Goal: Task Accomplishment & Management: Use online tool/utility

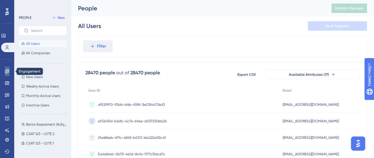
click at [8, 72] on icon at bounding box center [7, 71] width 5 height 5
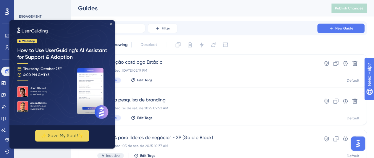
drag, startPoint x: 110, startPoint y: 24, endPoint x: 114, endPoint y: 48, distance: 24.5
click at [110, 24] on icon "Close Preview" at bounding box center [111, 24] width 2 height 2
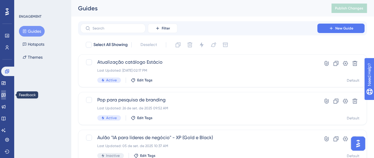
click at [6, 95] on icon at bounding box center [3, 96] width 4 height 4
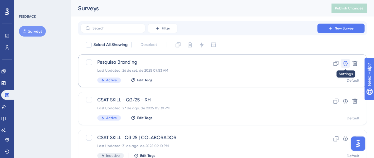
click at [345, 65] on icon at bounding box center [345, 63] width 5 height 5
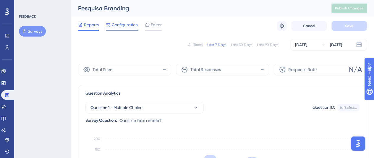
click at [130, 26] on span "Configuration" at bounding box center [125, 24] width 26 height 7
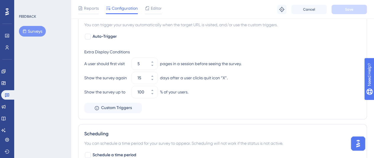
scroll to position [170, 0]
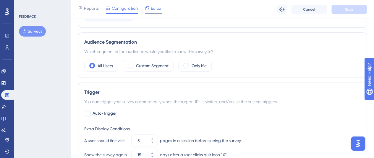
click at [151, 9] on span "Editor" at bounding box center [156, 8] width 11 height 7
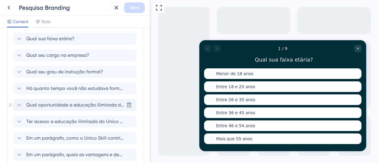
click at [73, 104] on span "Qual oportunidade a educação ilimitada do Unico Skill promove para sua vida ago…" at bounding box center [75, 104] width 98 height 7
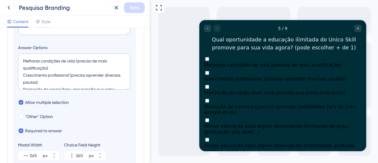
scroll to position [30, 0]
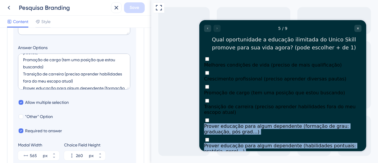
drag, startPoint x: 355, startPoint y: 125, endPoint x: 238, endPoint y: 85, distance: 123.4
click at [230, 95] on div "Melhores condições de vida (preciso de mais qualificação) Crescimento profissio…" at bounding box center [283, 105] width 158 height 98
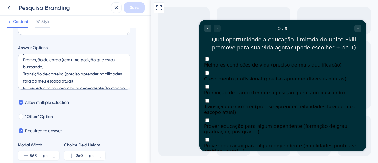
drag, startPoint x: 257, startPoint y: 67, endPoint x: 212, endPoint y: 73, distance: 46.0
click at [212, 73] on div "Melhores condições de vida (preciso de mais qualificação) Crescimento profissio…" at bounding box center [283, 105] width 158 height 98
